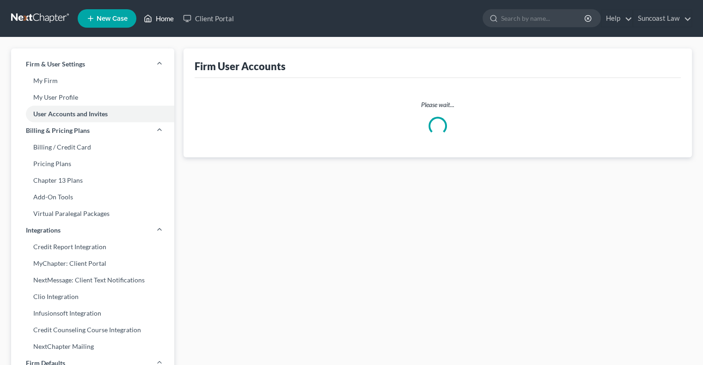
select select "0"
select select "1"
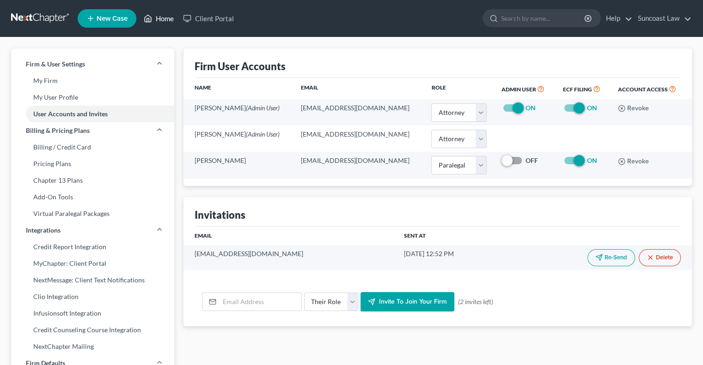
click at [168, 18] on link "Home" at bounding box center [158, 18] width 39 height 17
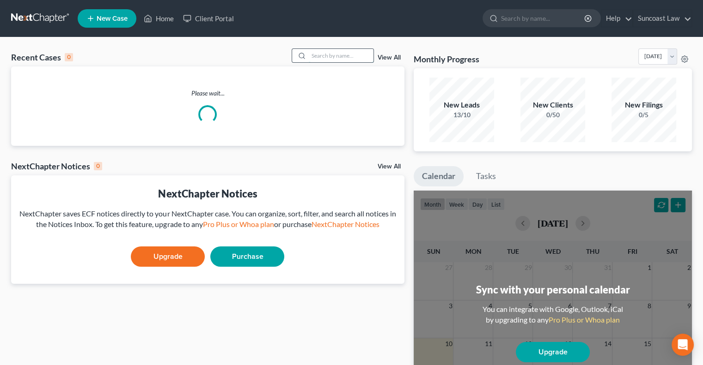
click at [325, 55] on input "search" at bounding box center [341, 55] width 65 height 13
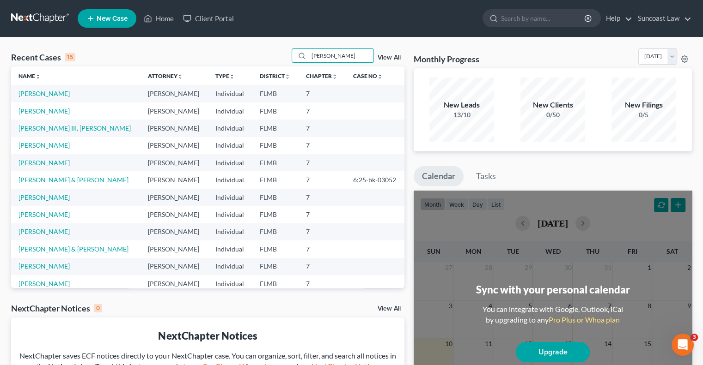
type input "[PERSON_NAME]"
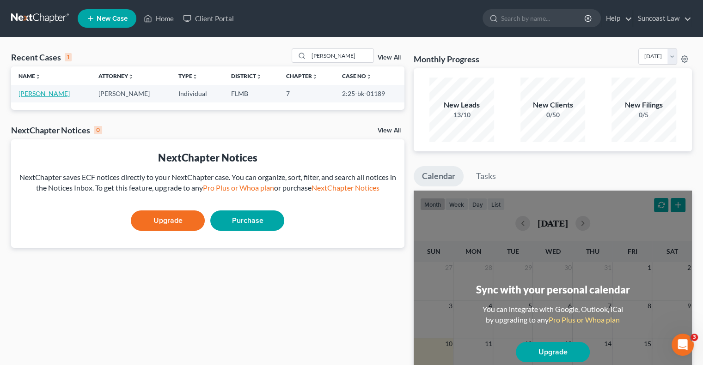
click at [37, 96] on link "[PERSON_NAME]" at bounding box center [43, 94] width 51 height 8
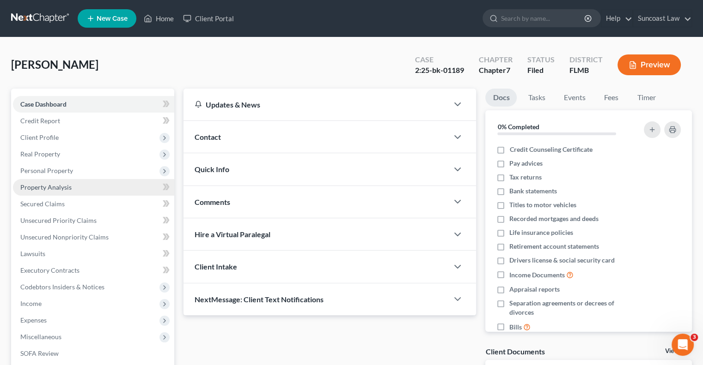
click at [83, 190] on link "Property Analysis" at bounding box center [93, 187] width 161 height 17
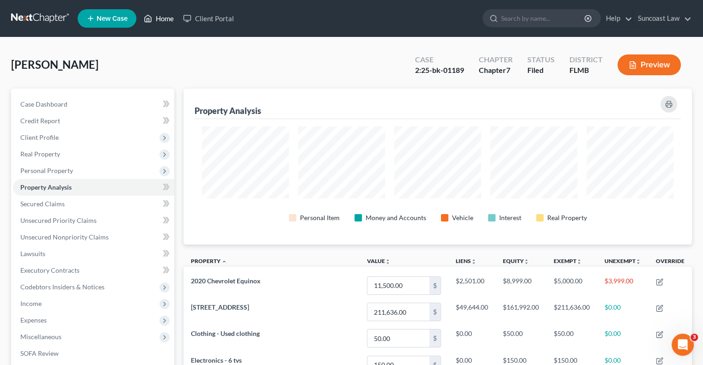
click at [164, 15] on link "Home" at bounding box center [158, 18] width 39 height 17
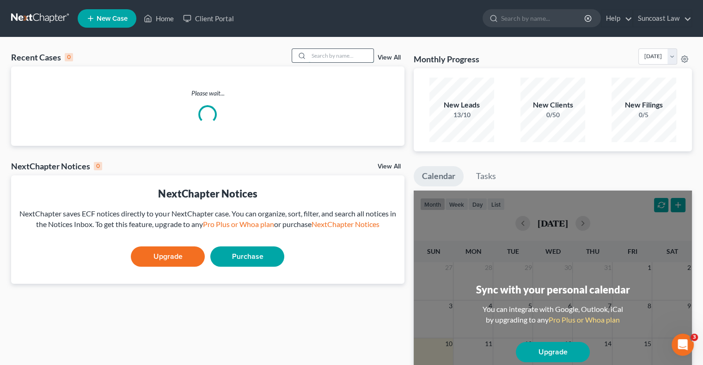
click at [338, 54] on input "search" at bounding box center [341, 55] width 65 height 13
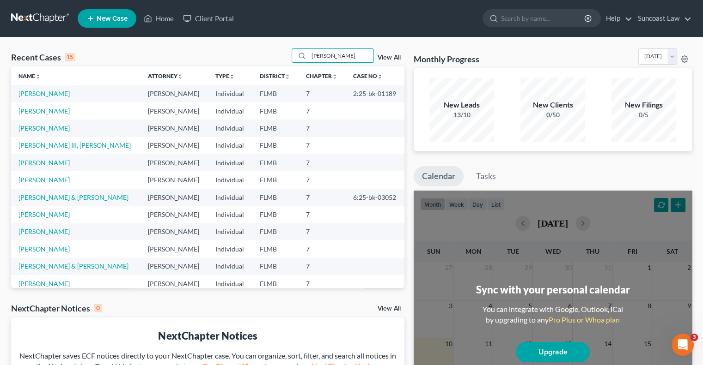
type input "[PERSON_NAME]"
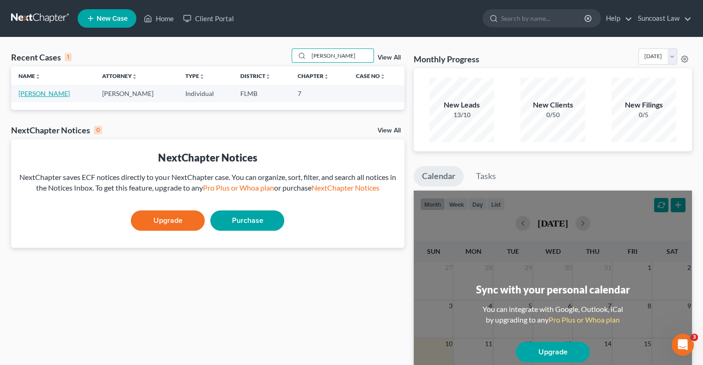
click at [31, 96] on link "[PERSON_NAME]" at bounding box center [43, 94] width 51 height 8
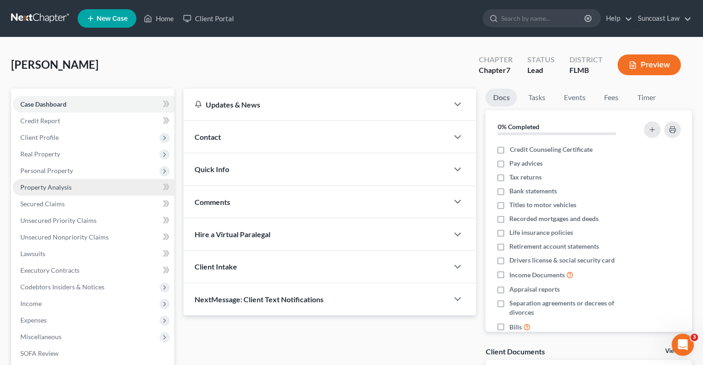
click at [62, 188] on span "Property Analysis" at bounding box center [45, 187] width 51 height 8
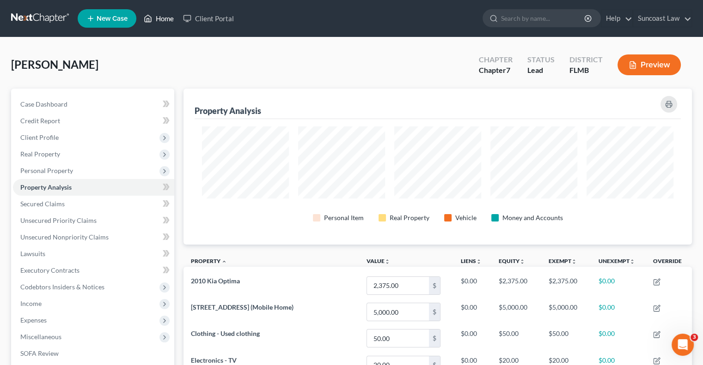
click at [163, 16] on link "Home" at bounding box center [158, 18] width 39 height 17
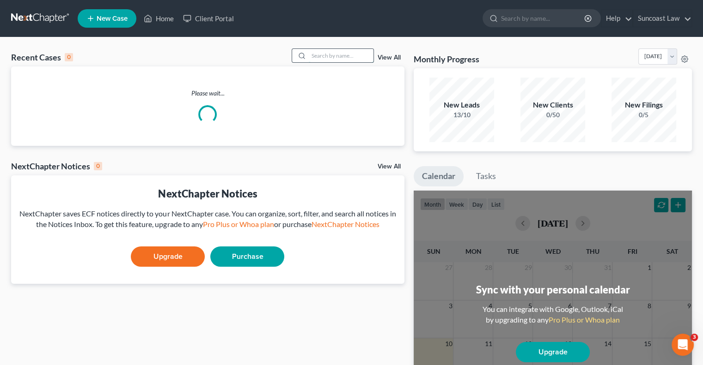
click at [325, 55] on input "search" at bounding box center [341, 55] width 65 height 13
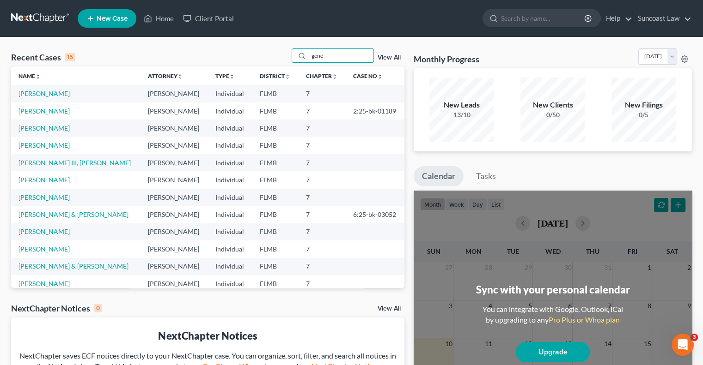
type input "gene"
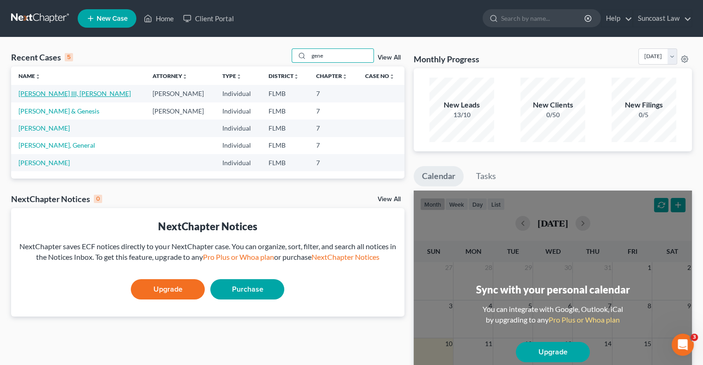
click at [42, 91] on link "[PERSON_NAME] III, [PERSON_NAME]" at bounding box center [74, 94] width 112 height 8
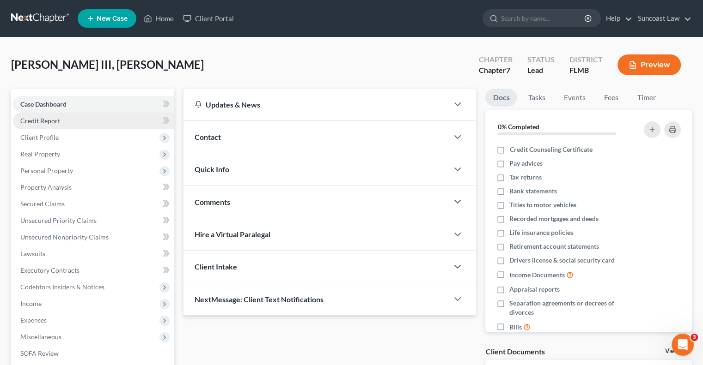
click at [71, 122] on link "Credit Report" at bounding box center [93, 121] width 161 height 17
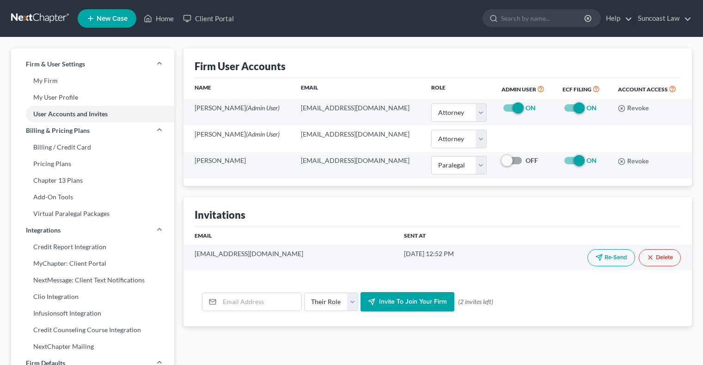
select select "0"
select select "1"
click at [169, 19] on link "Home" at bounding box center [158, 18] width 39 height 17
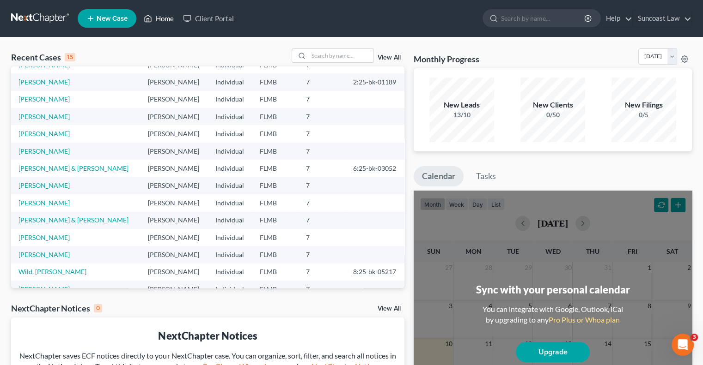
scroll to position [63, 0]
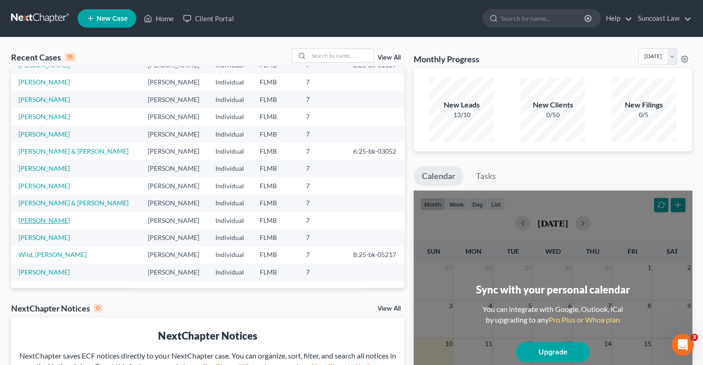
click at [61, 219] on link "[PERSON_NAME]" at bounding box center [43, 221] width 51 height 8
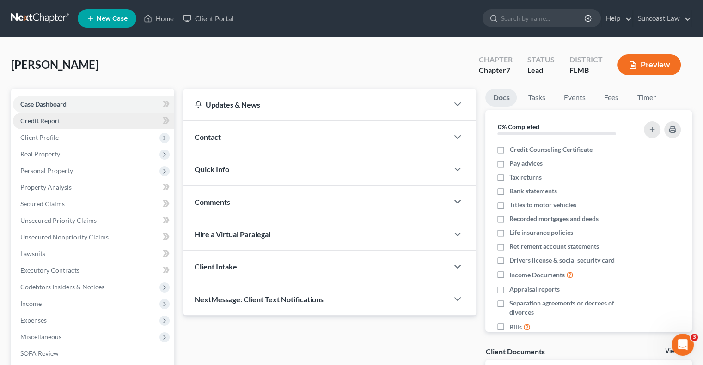
click at [55, 120] on span "Credit Report" at bounding box center [40, 121] width 40 height 8
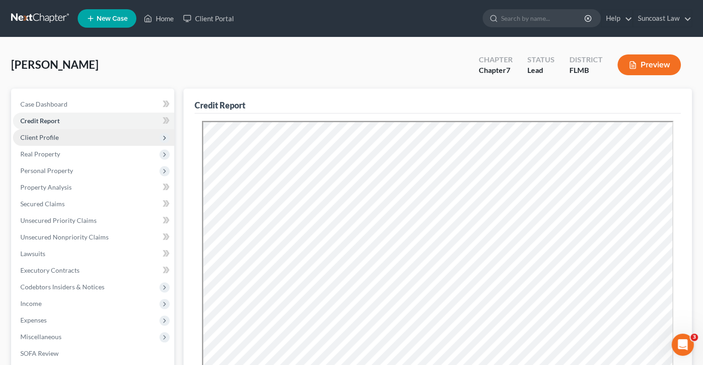
click at [60, 138] on span "Client Profile" at bounding box center [93, 137] width 161 height 17
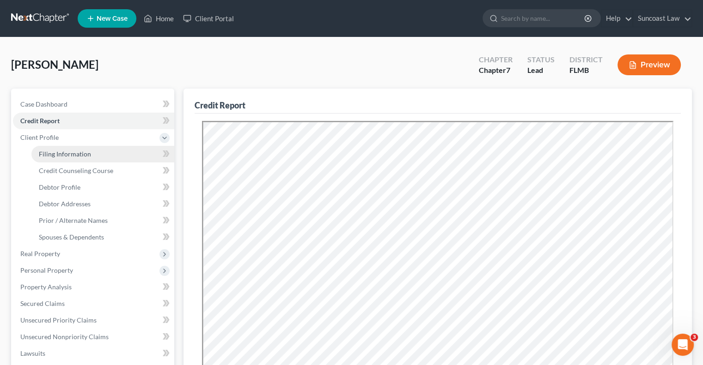
click at [72, 158] on link "Filing Information" at bounding box center [102, 154] width 143 height 17
select select "1"
select select "0"
select select "9"
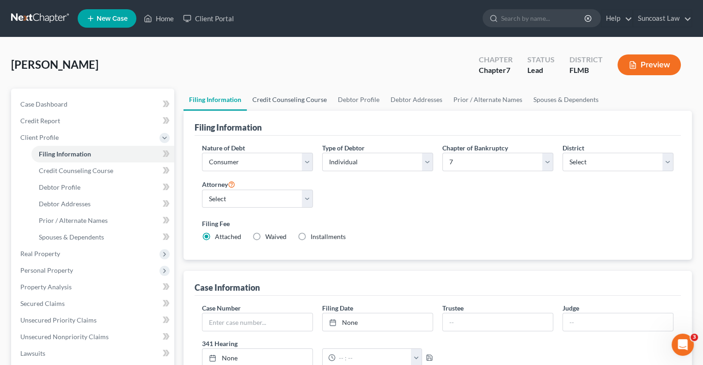
click at [303, 97] on link "Credit Counseling Course" at bounding box center [289, 100] width 85 height 22
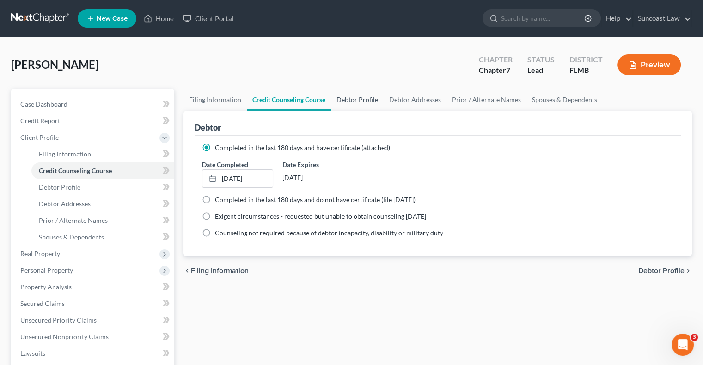
click at [360, 101] on link "Debtor Profile" at bounding box center [357, 100] width 53 height 22
select select "0"
select select "1"
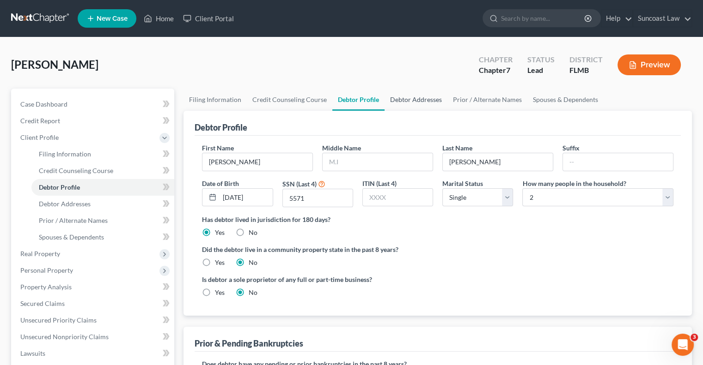
click at [427, 100] on link "Debtor Addresses" at bounding box center [415, 100] width 63 height 22
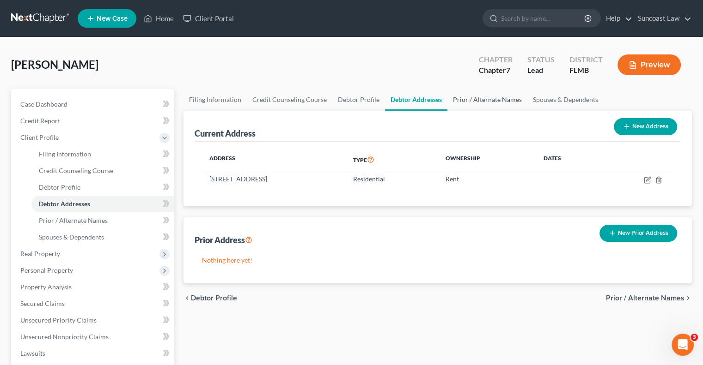
click at [494, 103] on link "Prior / Alternate Names" at bounding box center [487, 100] width 80 height 22
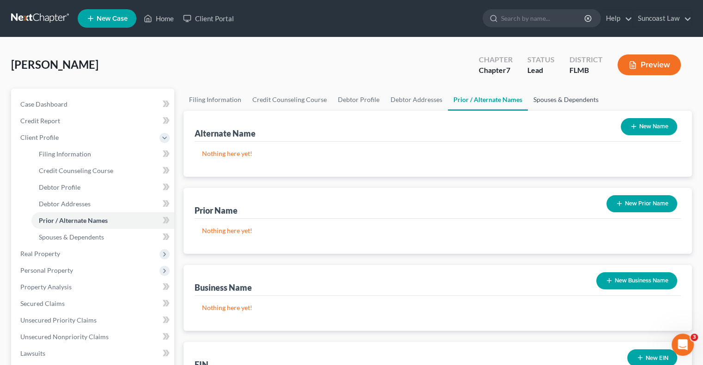
click at [566, 97] on link "Spouses & Dependents" at bounding box center [566, 100] width 76 height 22
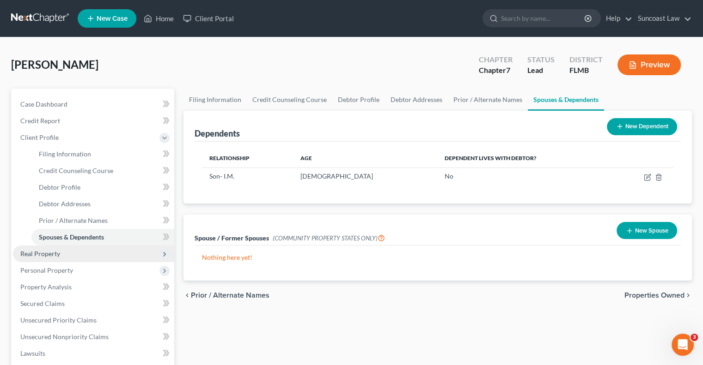
click at [60, 255] on span "Real Property" at bounding box center [93, 254] width 161 height 17
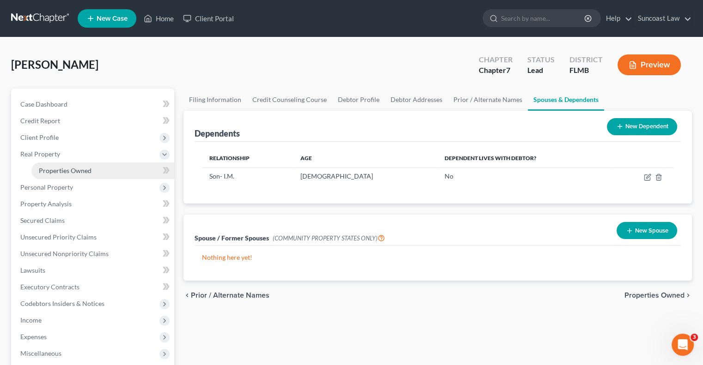
click at [74, 172] on span "Properties Owned" at bounding box center [65, 171] width 53 height 8
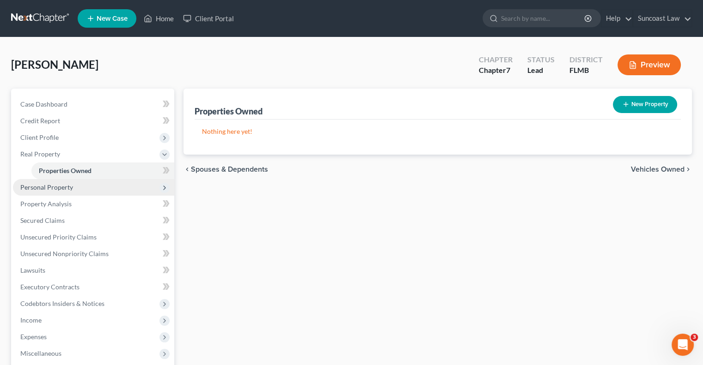
click at [75, 188] on span "Personal Property" at bounding box center [93, 187] width 161 height 17
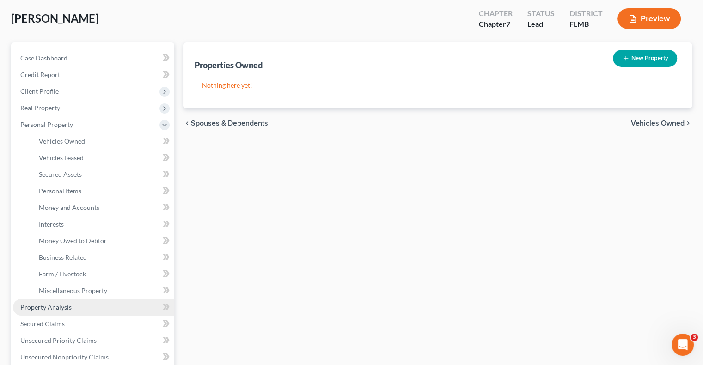
click at [69, 305] on span "Property Analysis" at bounding box center [45, 307] width 51 height 8
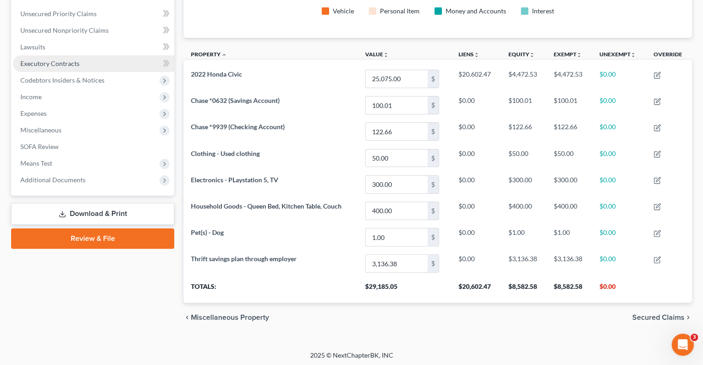
scroll to position [68, 0]
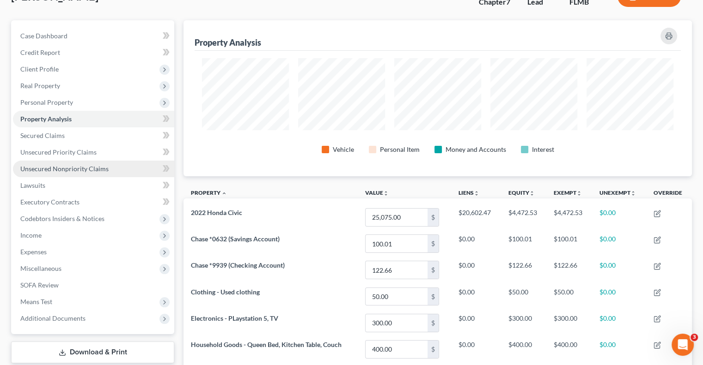
click at [75, 170] on span "Unsecured Nonpriority Claims" at bounding box center [64, 169] width 88 height 8
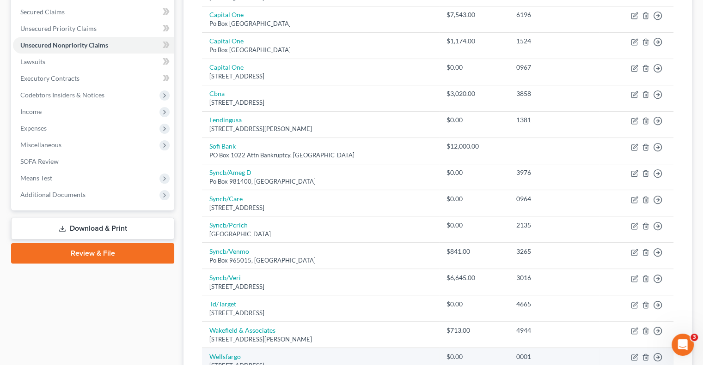
scroll to position [46, 0]
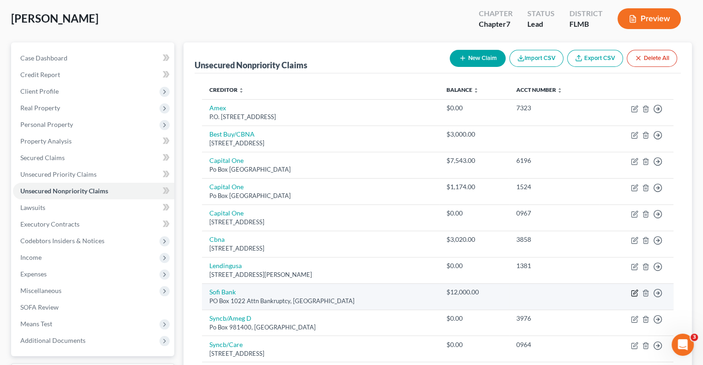
click at [633, 293] on icon "button" at bounding box center [635, 292] width 4 height 4
select select "45"
select select "2"
select select "0"
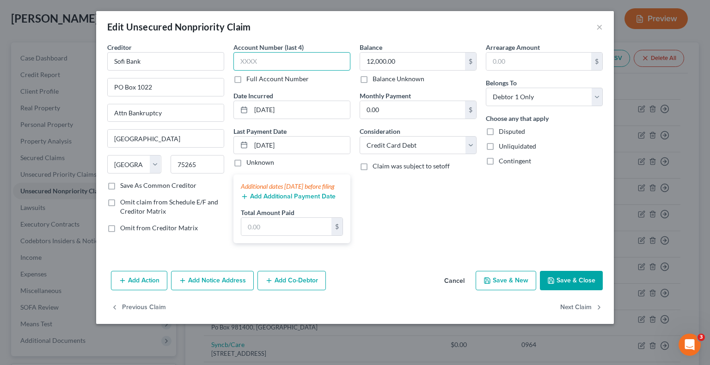
click at [279, 60] on input "text" at bounding box center [291, 61] width 117 height 18
type input "5571"
click at [562, 286] on button "Save & Close" at bounding box center [571, 280] width 63 height 19
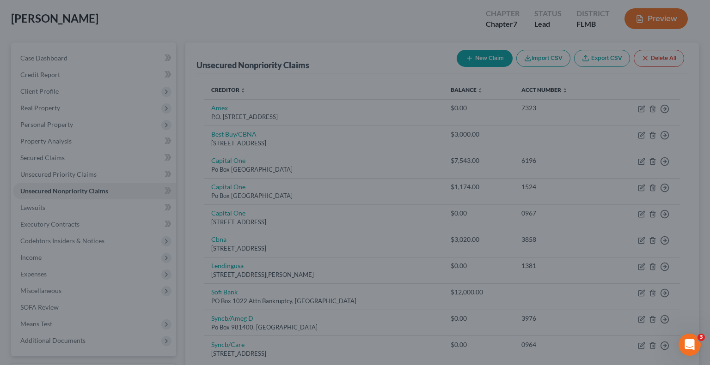
type input "0"
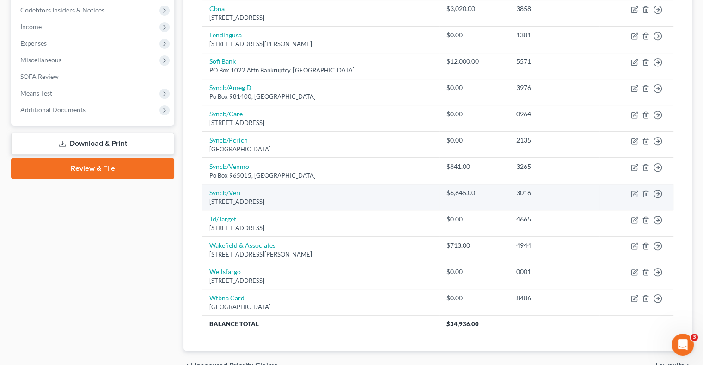
scroll to position [139, 0]
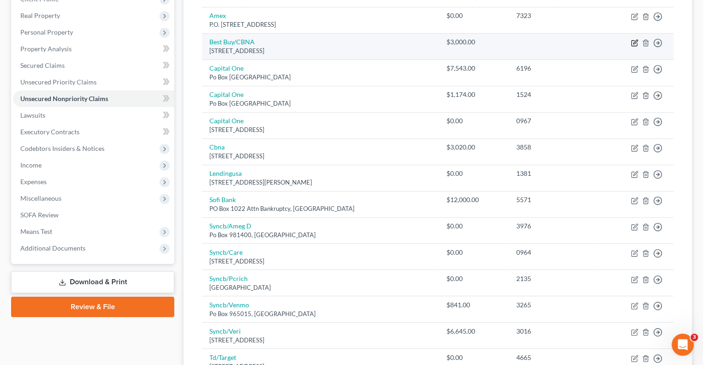
click at [632, 41] on icon "button" at bounding box center [634, 42] width 7 height 7
select select "43"
select select "2"
select select "0"
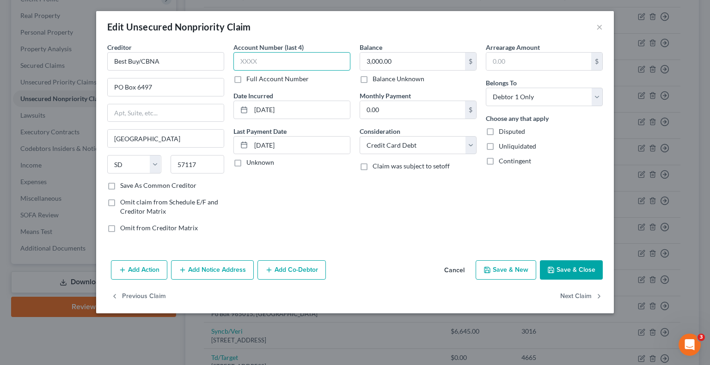
click at [308, 54] on input "text" at bounding box center [291, 61] width 117 height 18
type input "5571"
click at [553, 269] on icon "button" at bounding box center [551, 270] width 6 height 6
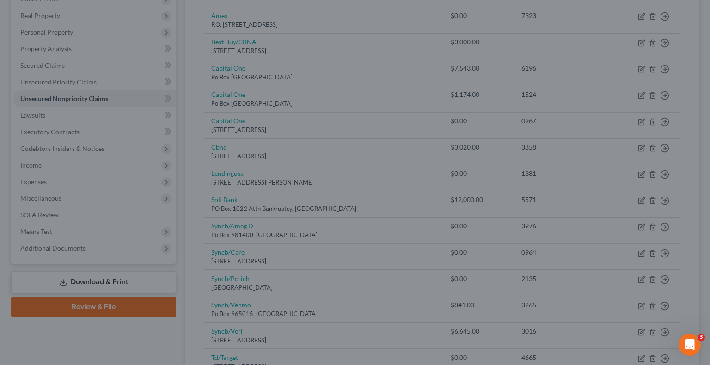
type input "0"
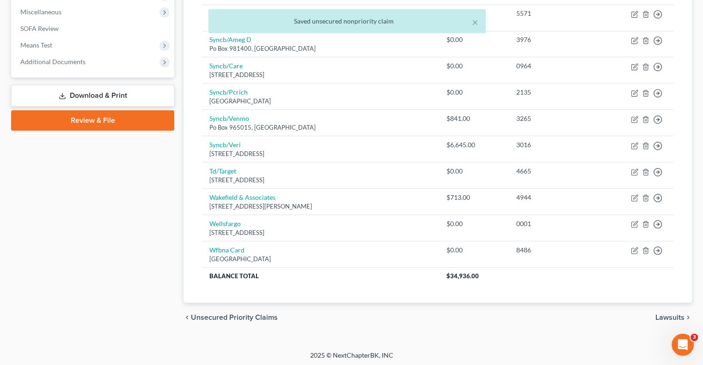
scroll to position [94, 0]
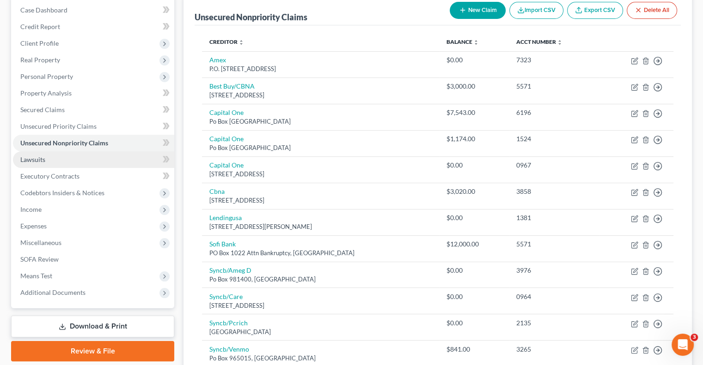
click at [58, 159] on link "Lawsuits" at bounding box center [93, 160] width 161 height 17
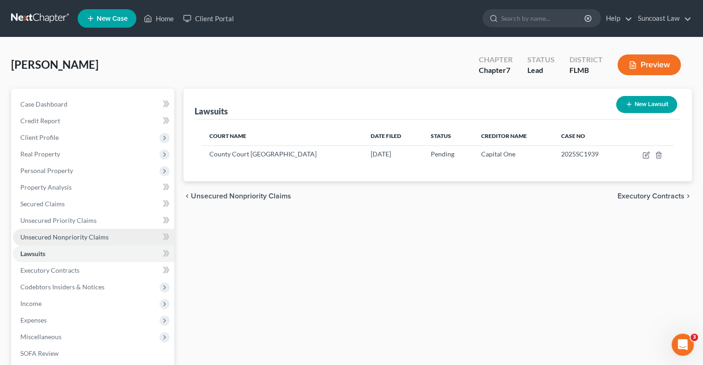
click at [78, 238] on span "Unsecured Nonpriority Claims" at bounding box center [64, 237] width 88 height 8
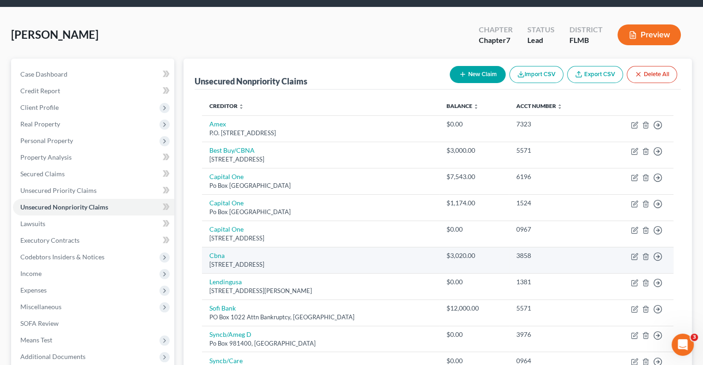
scroll to position [46, 0]
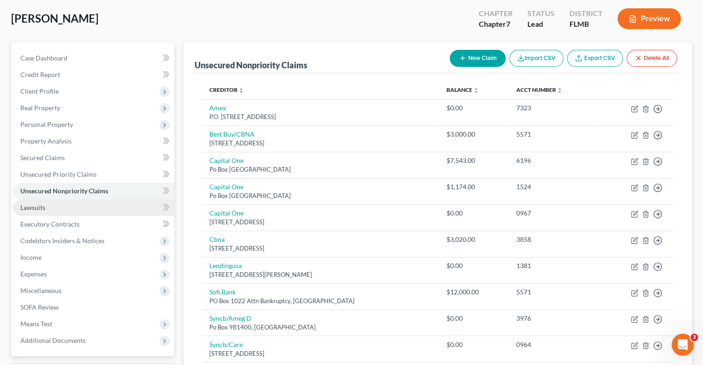
click at [52, 206] on link "Lawsuits" at bounding box center [93, 208] width 161 height 17
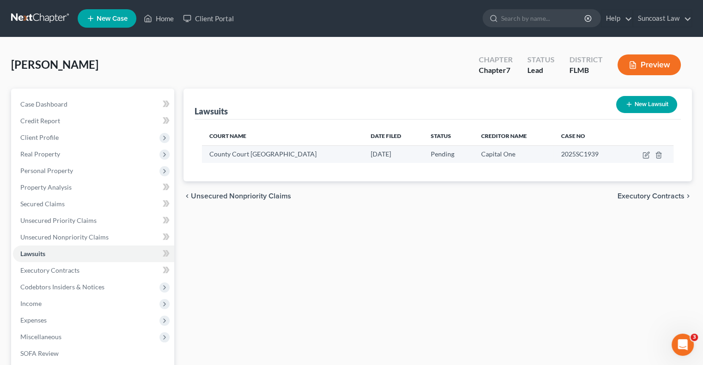
click at [644, 158] on td at bounding box center [647, 155] width 51 height 18
click at [645, 154] on icon "button" at bounding box center [646, 154] width 4 height 4
select select "0"
select select "4"
select select "46"
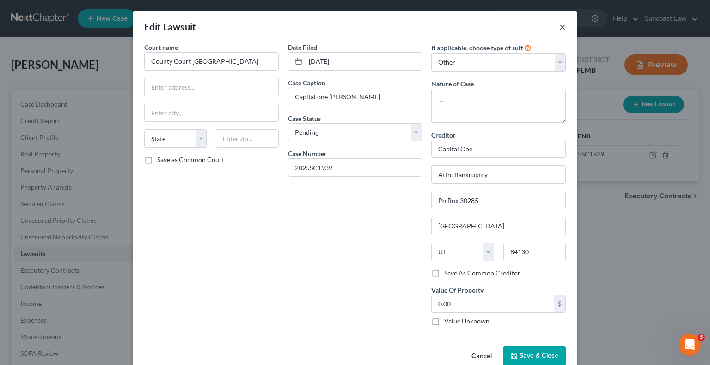
click at [560, 25] on button "×" at bounding box center [562, 26] width 6 height 11
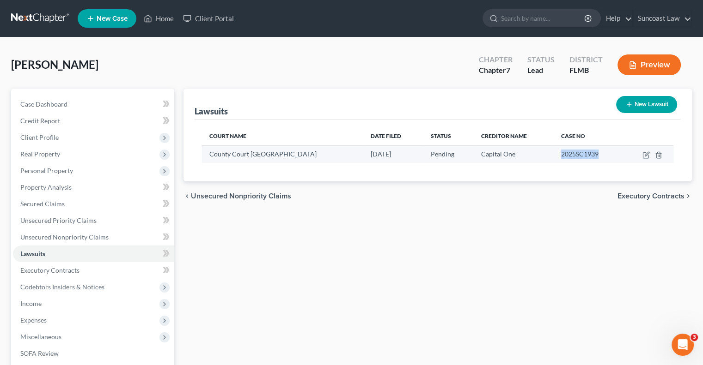
drag, startPoint x: 595, startPoint y: 152, endPoint x: 556, endPoint y: 154, distance: 39.3
click at [561, 154] on div "2025SC1939" at bounding box center [588, 154] width 54 height 9
copy span "2025SC1939"
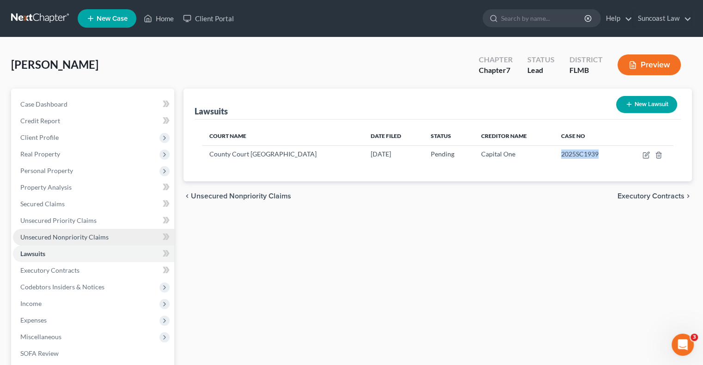
click at [83, 238] on span "Unsecured Nonpriority Claims" at bounding box center [64, 237] width 88 height 8
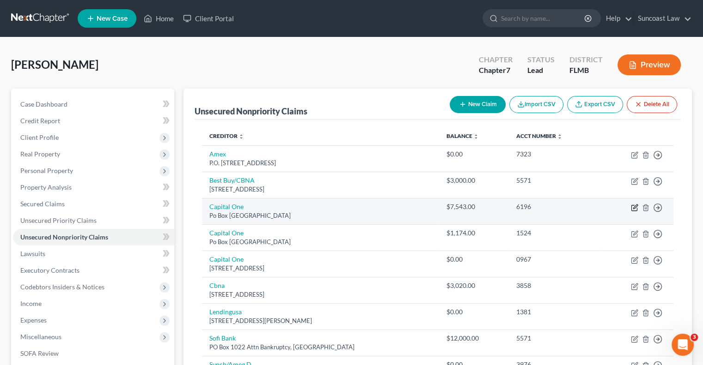
click at [635, 207] on icon "button" at bounding box center [634, 207] width 7 height 7
select select "48"
select select "2"
select select "0"
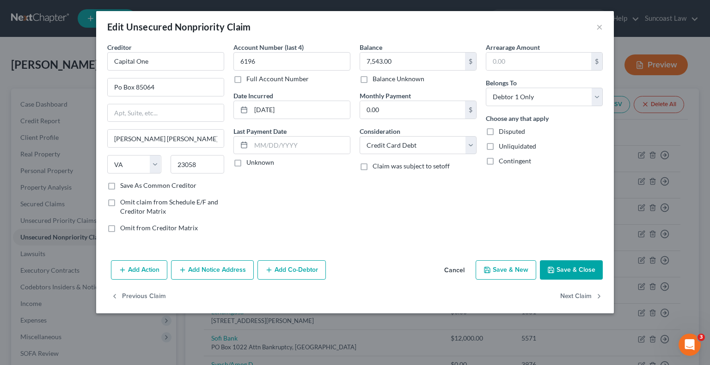
click at [216, 266] on button "Add Notice Address" at bounding box center [212, 270] width 83 height 19
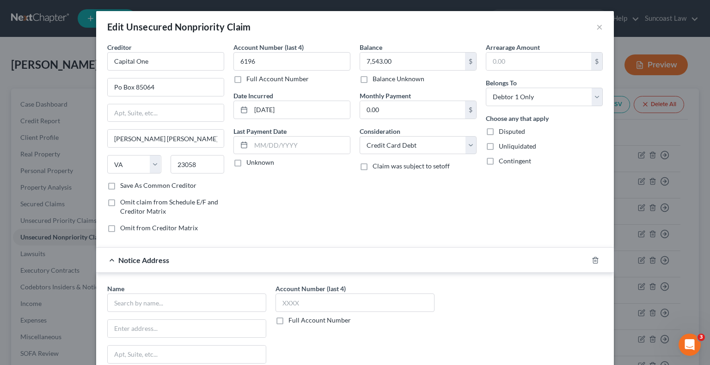
click at [288, 319] on label "Full Account Number" at bounding box center [319, 320] width 62 height 9
click at [292, 319] on input "Full Account Number" at bounding box center [295, 319] width 6 height 6
click at [327, 297] on input "text" at bounding box center [354, 303] width 159 height 18
paste input "2025SC1939"
type input "2025SC1939"
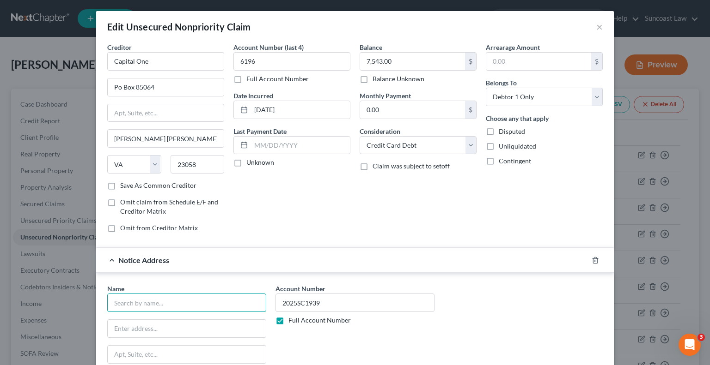
click at [215, 303] on input "text" at bounding box center [186, 303] width 159 height 18
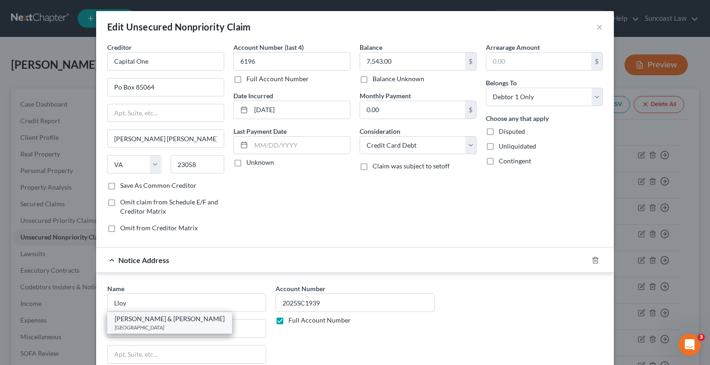
click at [166, 324] on div "PO Box 23200, Louisville, KY 40223" at bounding box center [170, 328] width 110 height 8
type input "Lloyd & McDaniel"
type input "PO Box 23200"
type input "Louisville"
select select "18"
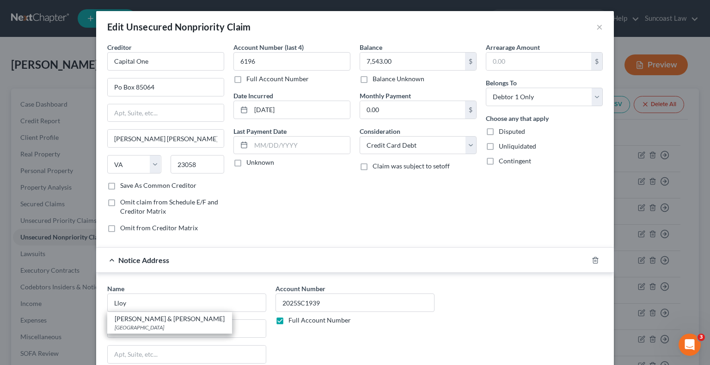
type input "40223"
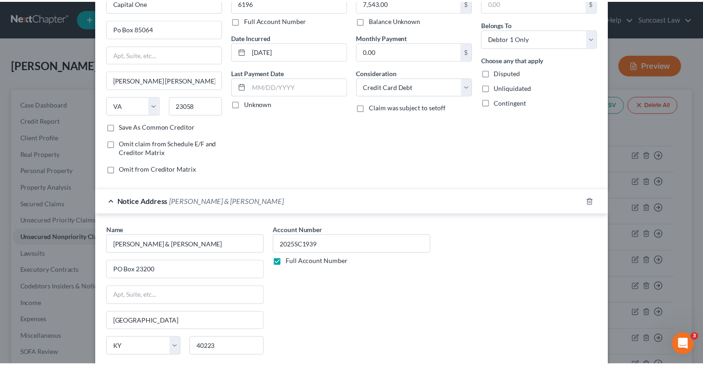
scroll to position [157, 0]
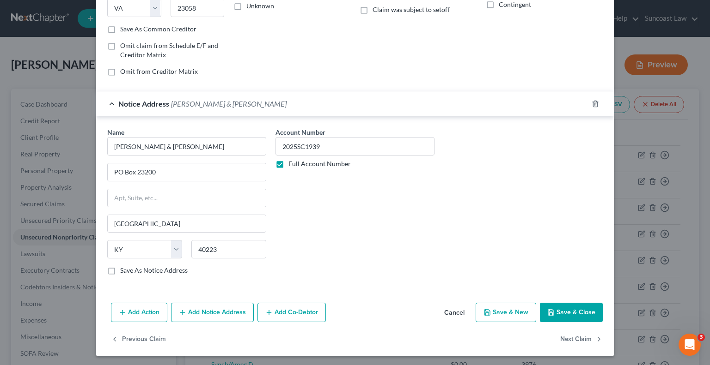
click at [573, 306] on button "Save & Close" at bounding box center [571, 312] width 63 height 19
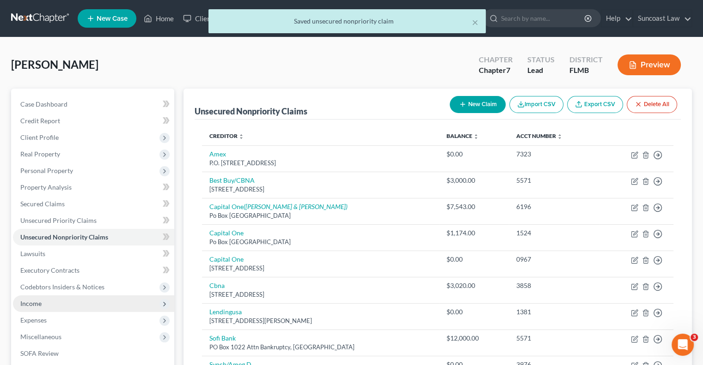
click at [32, 305] on span "Income" at bounding box center [30, 304] width 21 height 8
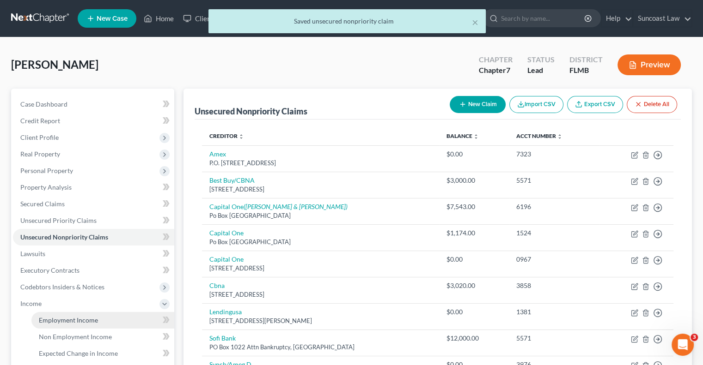
drag, startPoint x: 70, startPoint y: 326, endPoint x: 61, endPoint y: 323, distance: 9.8
click at [70, 327] on link "Employment Income" at bounding box center [102, 320] width 143 height 17
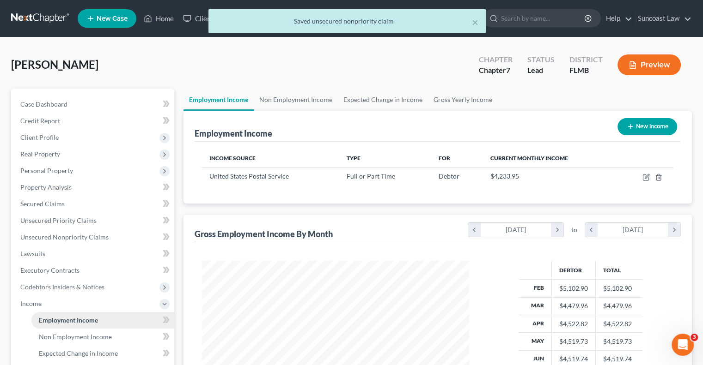
scroll to position [164, 285]
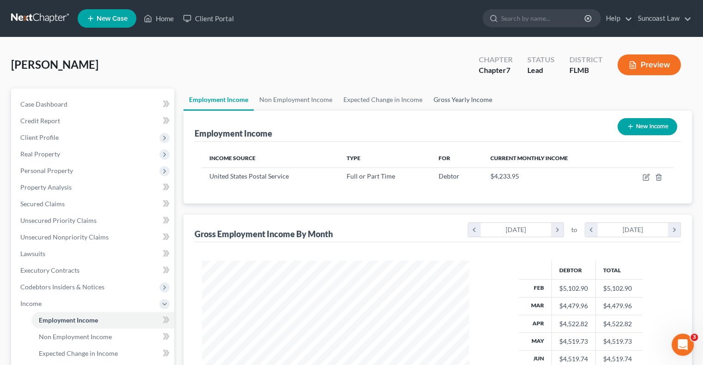
click at [479, 101] on link "Gross Yearly Income" at bounding box center [463, 100] width 70 height 22
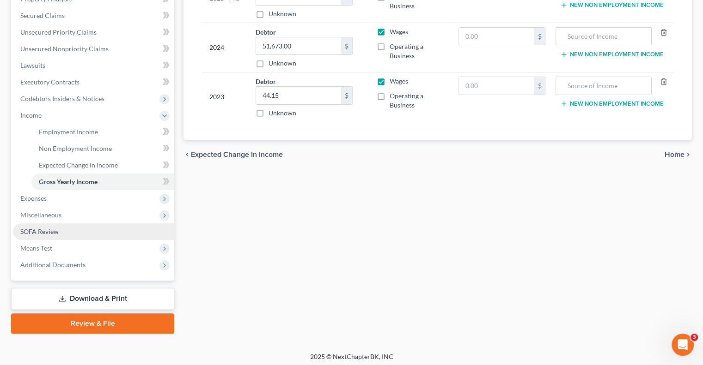
scroll to position [191, 0]
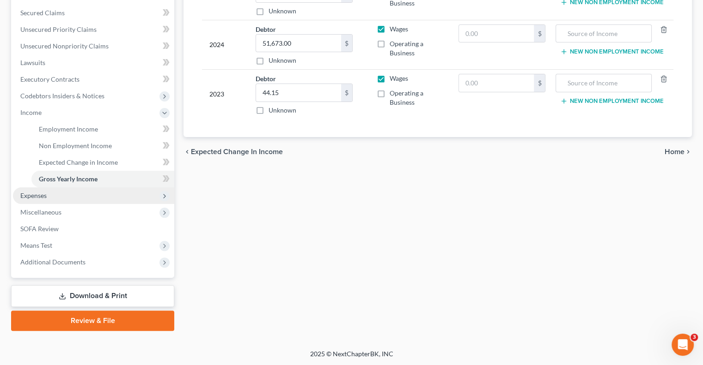
click at [45, 194] on span "Expenses" at bounding box center [33, 196] width 26 height 8
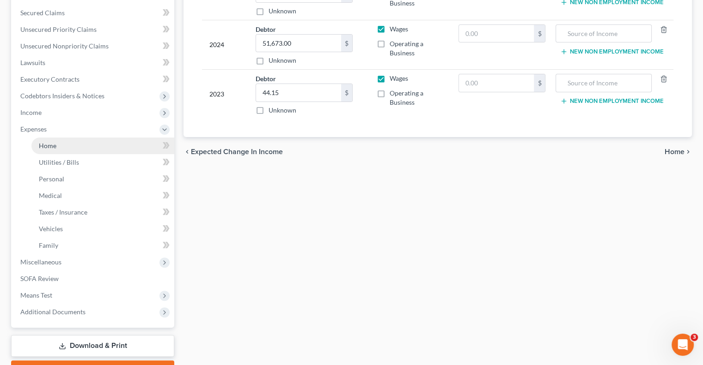
click at [66, 151] on link "Home" at bounding box center [102, 146] width 143 height 17
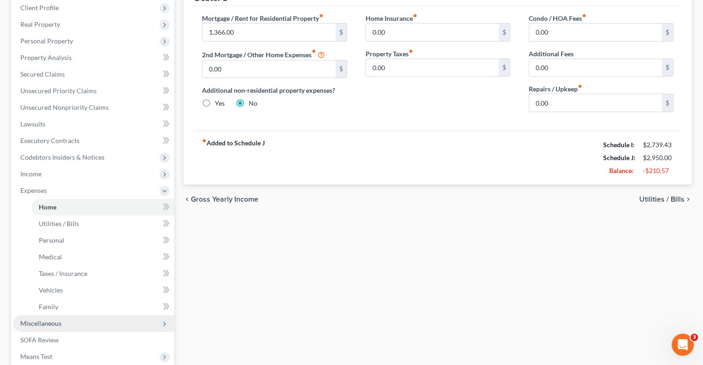
scroll to position [185, 0]
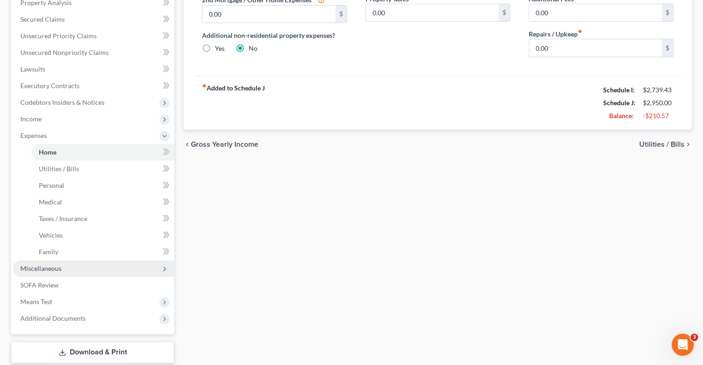
click at [59, 267] on span "Miscellaneous" at bounding box center [40, 269] width 41 height 8
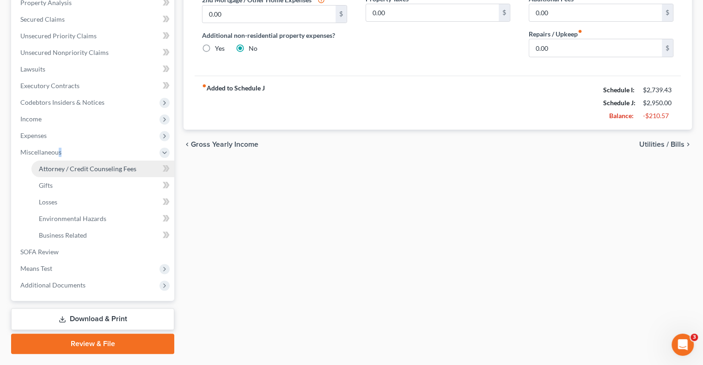
drag, startPoint x: 79, startPoint y: 164, endPoint x: 89, endPoint y: 170, distance: 10.8
click at [80, 164] on link "Attorney / Credit Counseling Fees" at bounding box center [102, 169] width 143 height 17
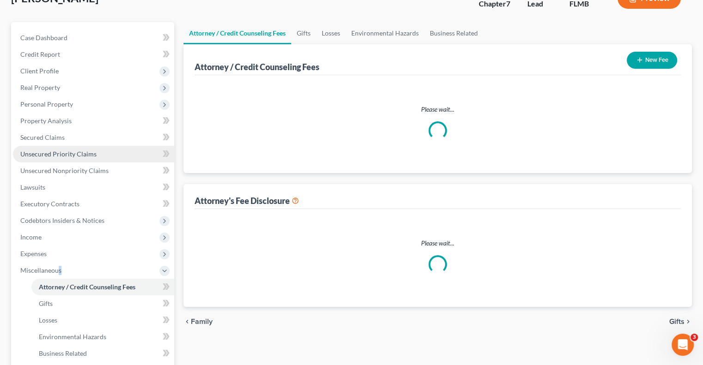
select select "0"
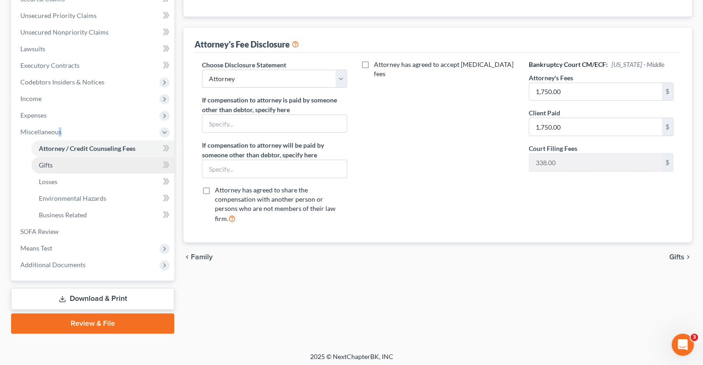
scroll to position [208, 0]
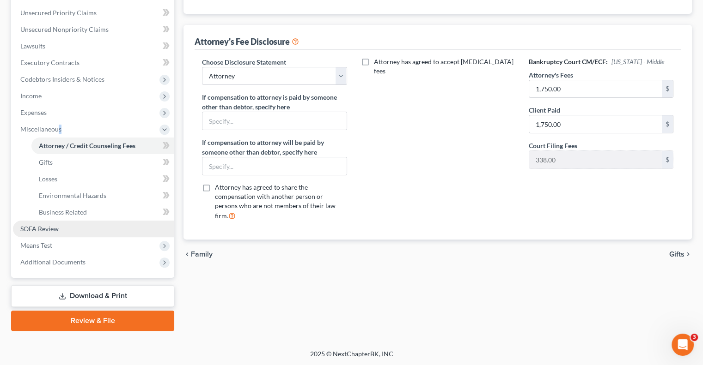
click at [56, 230] on span "SOFA Review" at bounding box center [39, 229] width 38 height 8
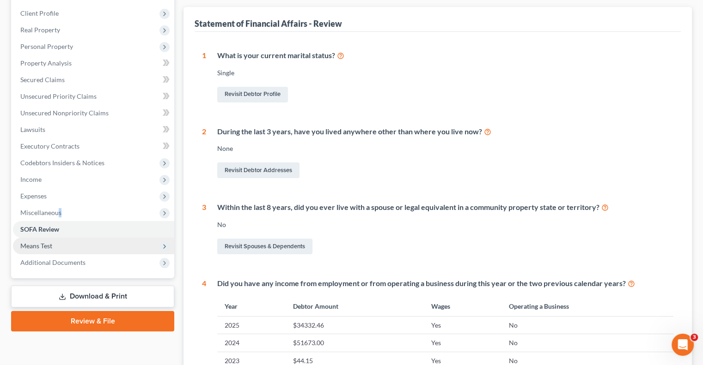
scroll to position [277, 0]
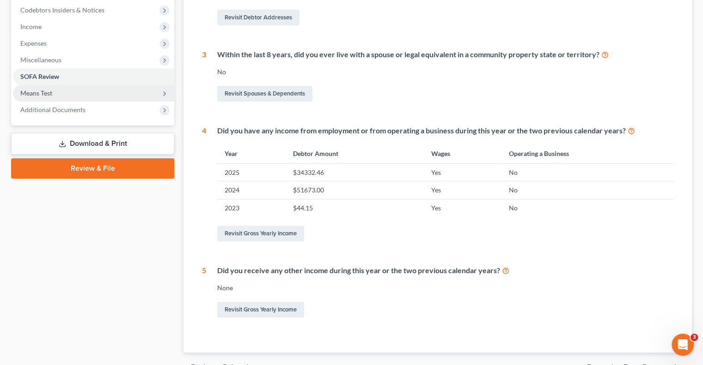
click at [64, 89] on span "Means Test" at bounding box center [93, 93] width 161 height 17
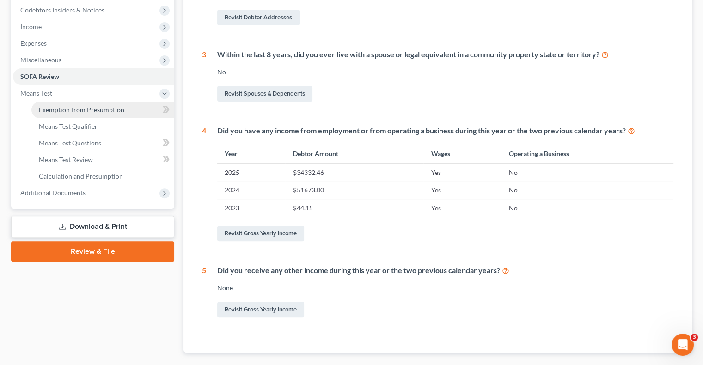
click at [116, 106] on span "Exemption from Presumption" at bounding box center [81, 110] width 85 height 8
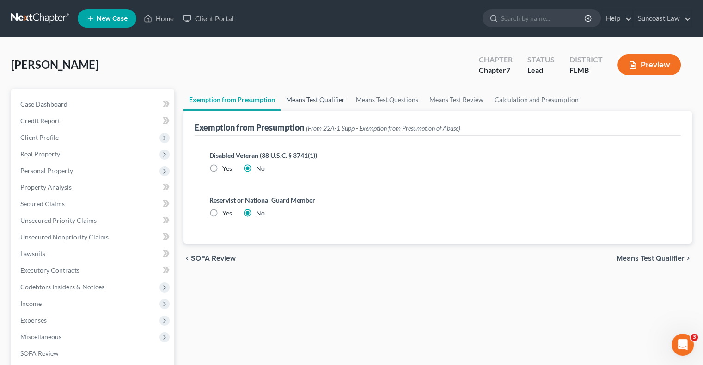
click at [319, 96] on link "Means Test Qualifier" at bounding box center [315, 100] width 70 height 22
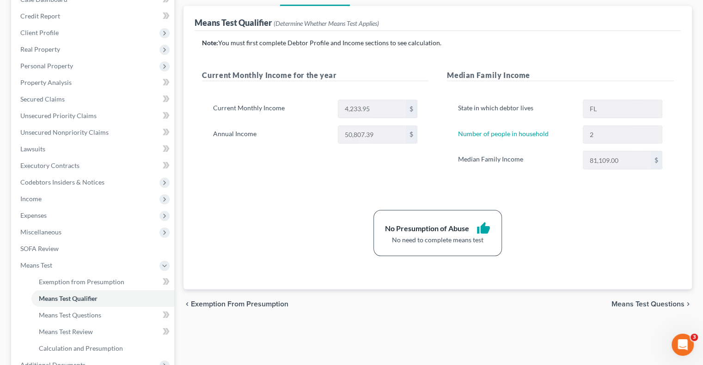
scroll to position [208, 0]
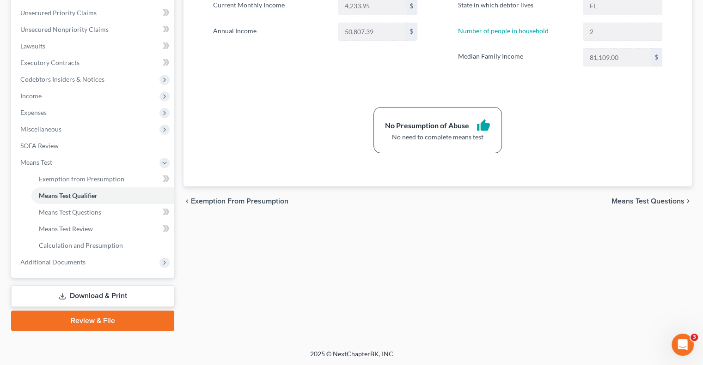
click at [124, 325] on link "Review & File" at bounding box center [92, 321] width 163 height 20
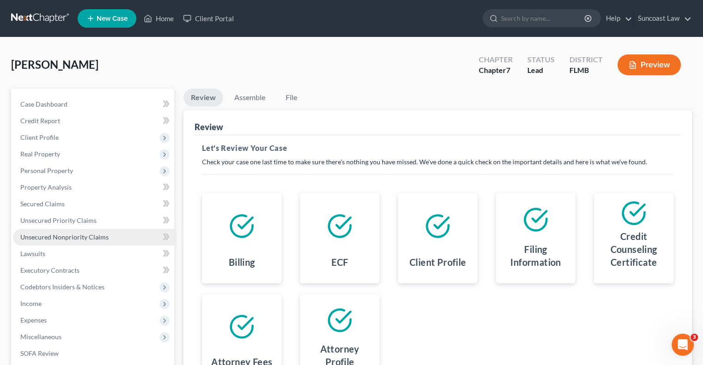
click at [72, 239] on span "Unsecured Nonpriority Claims" at bounding box center [64, 237] width 88 height 8
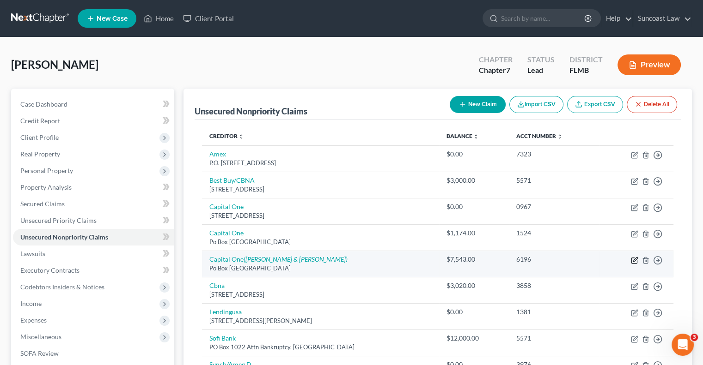
click at [635, 260] on icon "button" at bounding box center [634, 260] width 7 height 7
select select "48"
select select "2"
select select "0"
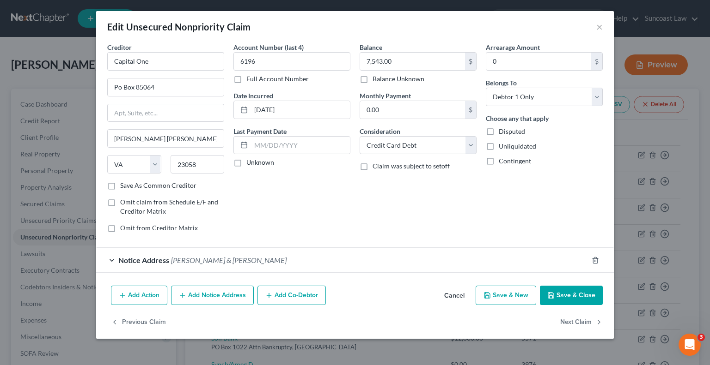
click at [214, 302] on button "Add Notice Address" at bounding box center [212, 295] width 83 height 19
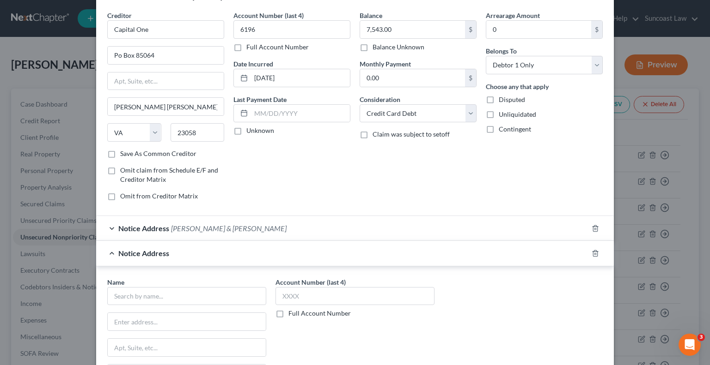
scroll to position [92, 0]
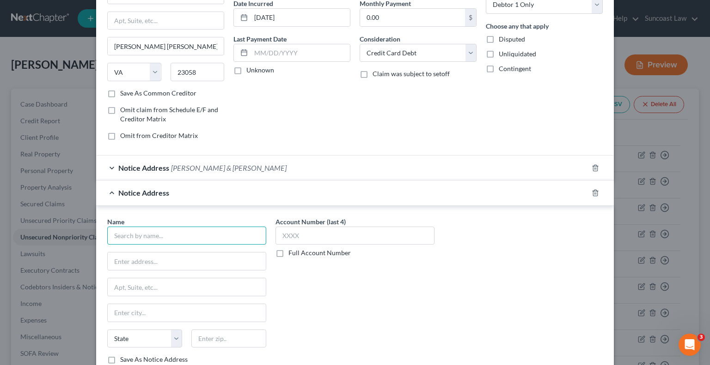
click at [207, 231] on input "text" at bounding box center [186, 236] width 159 height 18
type input "Capital One"
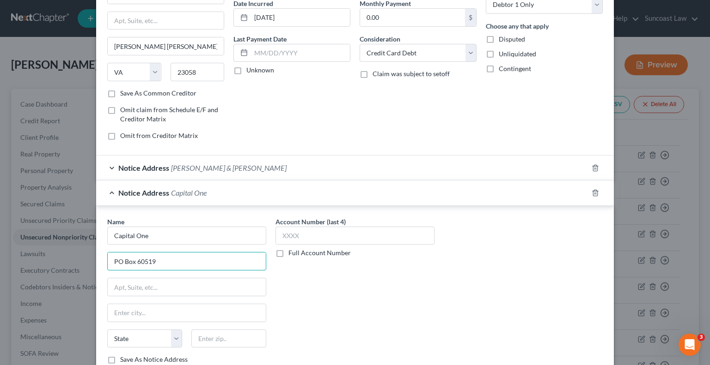
type input "PO Box 60519"
type input "91716"
type input "City Of Industry"
select select "4"
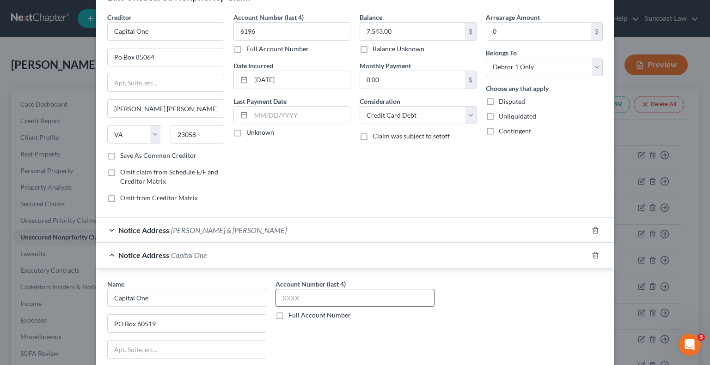
scroll to position [46, 0]
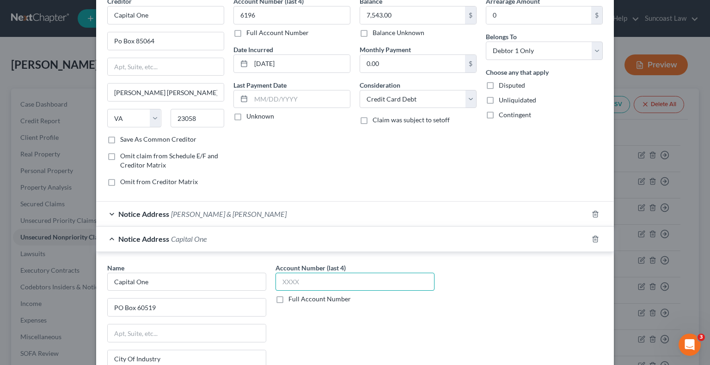
click at [323, 280] on input "text" at bounding box center [354, 282] width 159 height 18
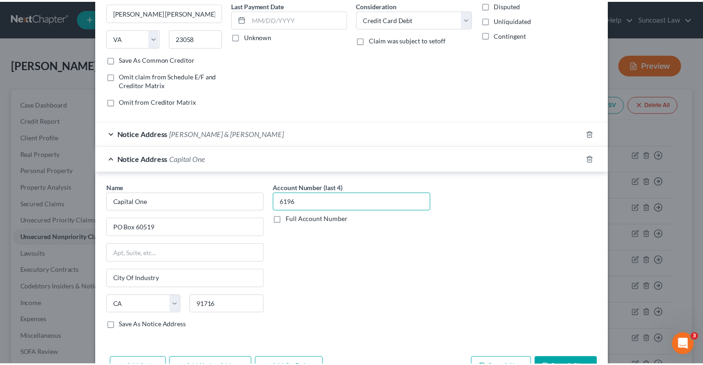
scroll to position [181, 0]
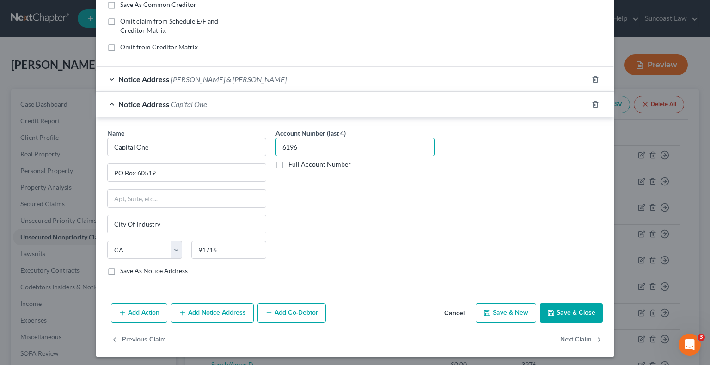
type input "6196"
click at [587, 311] on button "Save & Close" at bounding box center [571, 312] width 63 height 19
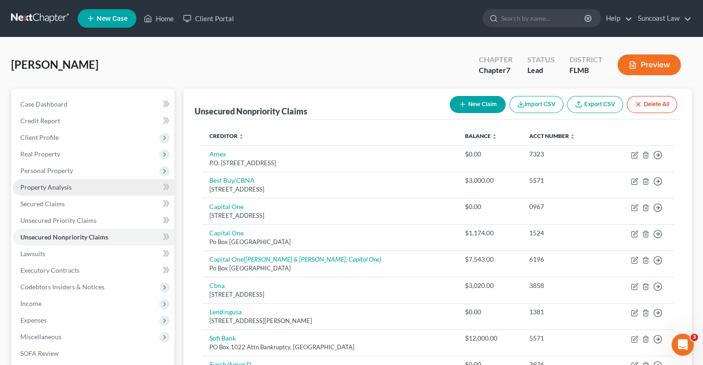
click at [60, 185] on span "Property Analysis" at bounding box center [45, 187] width 51 height 8
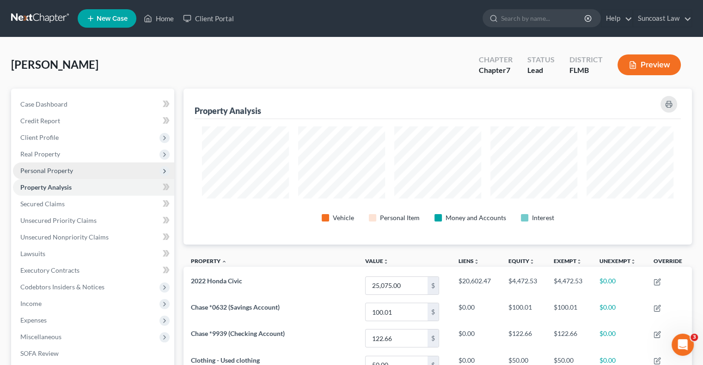
drag, startPoint x: 64, startPoint y: 166, endPoint x: 72, endPoint y: 167, distance: 8.0
click at [65, 166] on span "Personal Property" at bounding box center [93, 171] width 161 height 17
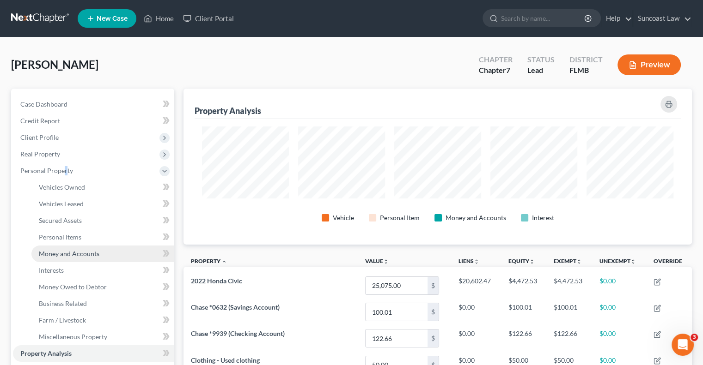
click at [89, 256] on span "Money and Accounts" at bounding box center [69, 254] width 61 height 8
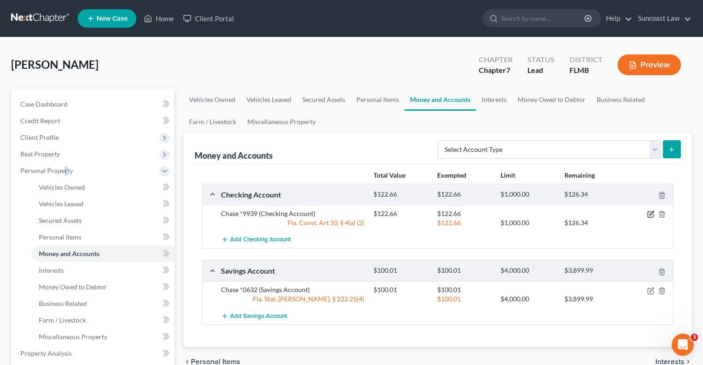
click at [648, 214] on icon "button" at bounding box center [650, 214] width 7 height 7
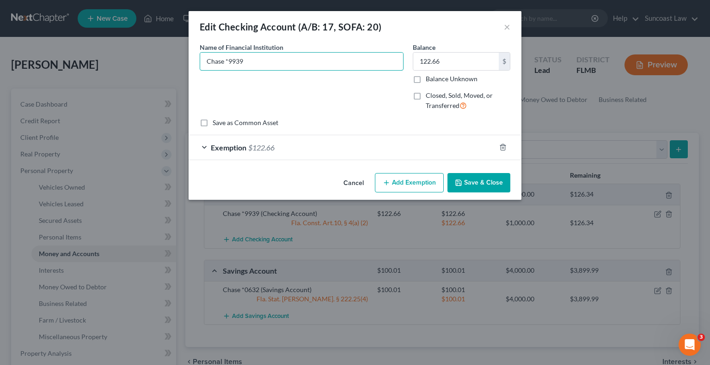
drag, startPoint x: 223, startPoint y: 57, endPoint x: 184, endPoint y: 59, distance: 39.3
click at [184, 59] on div "Edit Checking Account (A/B: 17, SOFA: 20) × An exemption set must first be sele…" at bounding box center [355, 182] width 710 height 365
type input "Capital One *9939"
click at [486, 183] on button "Save & Close" at bounding box center [478, 182] width 63 height 19
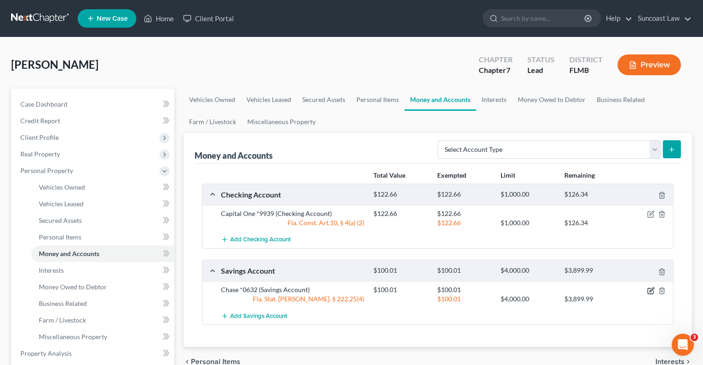
click at [650, 290] on icon "button" at bounding box center [650, 290] width 7 height 7
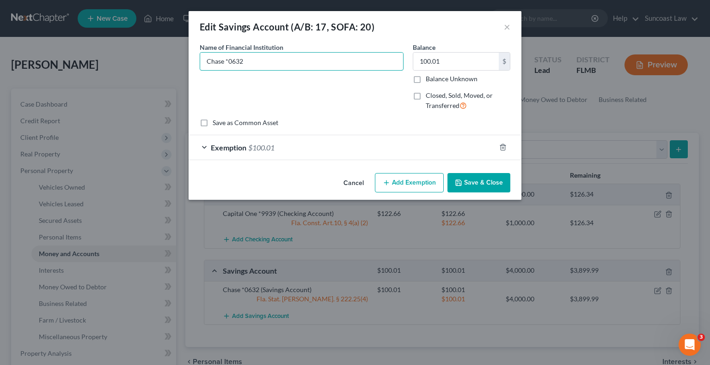
drag, startPoint x: 222, startPoint y: 61, endPoint x: 166, endPoint y: 60, distance: 56.4
click at [166, 60] on div "Edit Savings Account (A/B: 17, SOFA: 20) × An exemption set must first be selec…" at bounding box center [355, 182] width 710 height 365
type input "Capital One *0632"
click at [486, 184] on button "Save & Close" at bounding box center [478, 182] width 63 height 19
